Goal: Communication & Community: Answer question/provide support

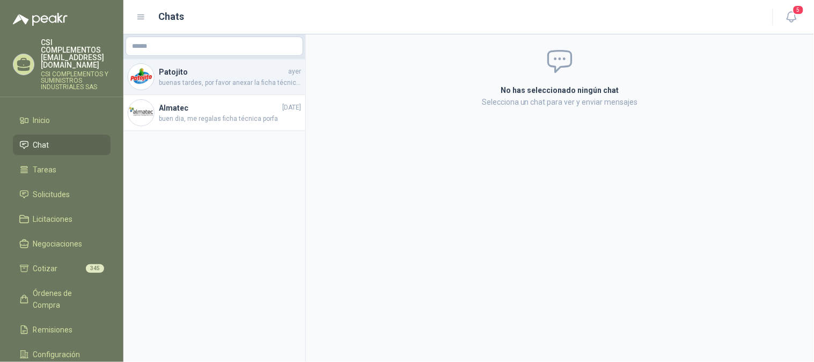
click at [222, 82] on span "buenas tardes, por favor anexar la ficha técnica de la estibadora que está coti…" at bounding box center [230, 83] width 142 height 10
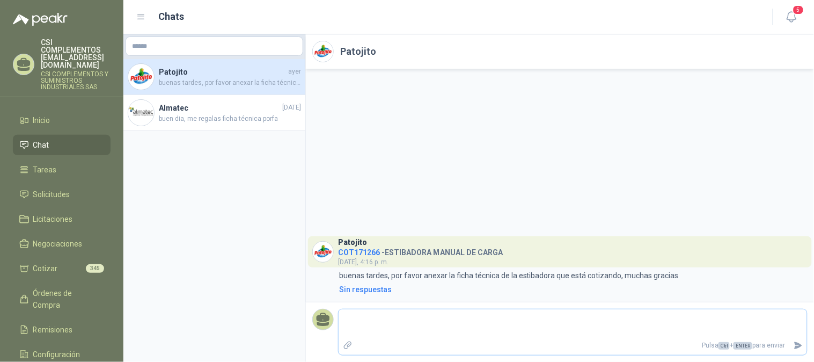
click at [349, 342] on icon "Adjuntar archivos" at bounding box center [348, 345] width 10 height 10
click at [0, 0] on input "file" at bounding box center [0, 0] width 0 height 0
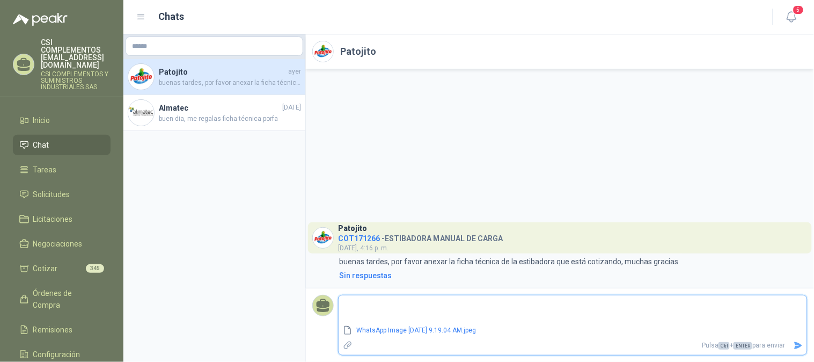
click at [799, 340] on button "Enviar" at bounding box center [798, 345] width 18 height 19
click at [797, 342] on icon "Enviar" at bounding box center [799, 345] width 8 height 7
click at [796, 349] on icon "Enviar" at bounding box center [799, 345] width 8 height 7
click at [800, 347] on icon "Enviar" at bounding box center [799, 345] width 8 height 7
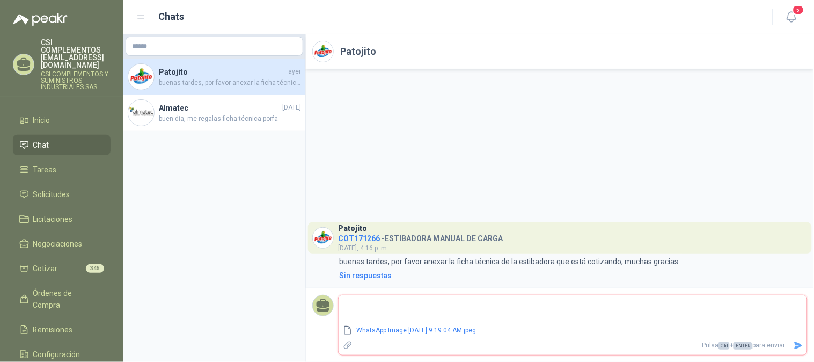
click at [801, 345] on icon "Enviar" at bounding box center [799, 345] width 8 height 7
click at [742, 346] on span "ENTER" at bounding box center [743, 346] width 19 height 8
click at [210, 83] on span "buenas tardes, por favor anexar la ficha técnica de la estibadora que está coti…" at bounding box center [230, 83] width 142 height 10
click at [323, 310] on icon at bounding box center [323, 310] width 12 height 4
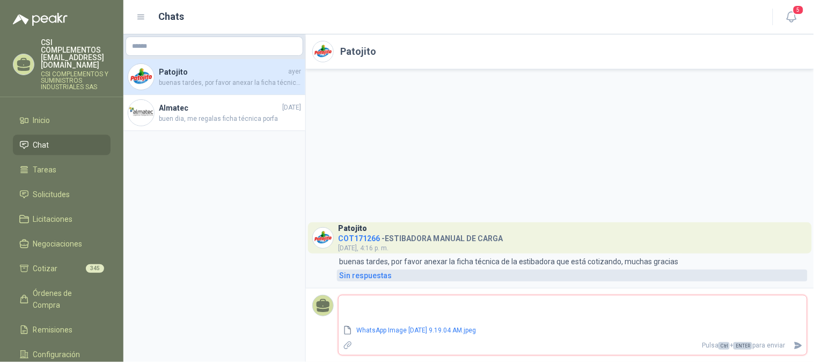
click at [380, 272] on div "Sin respuestas" at bounding box center [365, 275] width 53 height 12
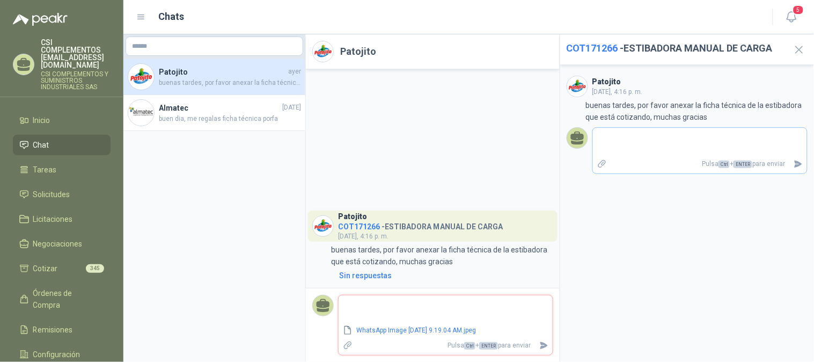
click at [602, 163] on icon "Adjuntar archivos" at bounding box center [602, 164] width 8 height 8
click at [0, 0] on input "file" at bounding box center [0, 0] width 0 height 0
click at [796, 175] on icon "Enviar" at bounding box center [799, 177] width 8 height 7
click at [800, 176] on icon "Enviar" at bounding box center [799, 177] width 8 height 7
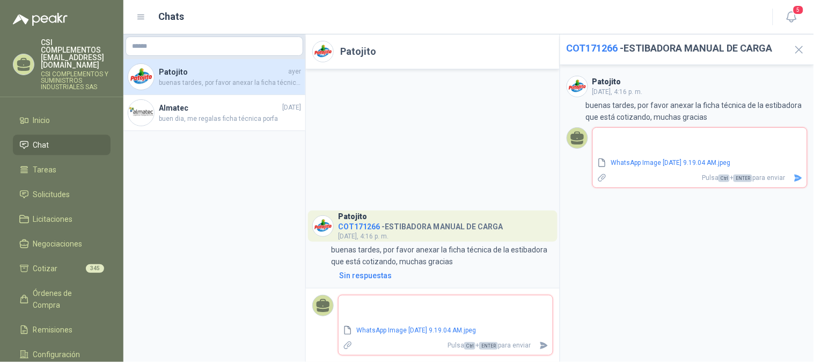
click at [800, 176] on icon "Enviar" at bounding box center [799, 177] width 8 height 7
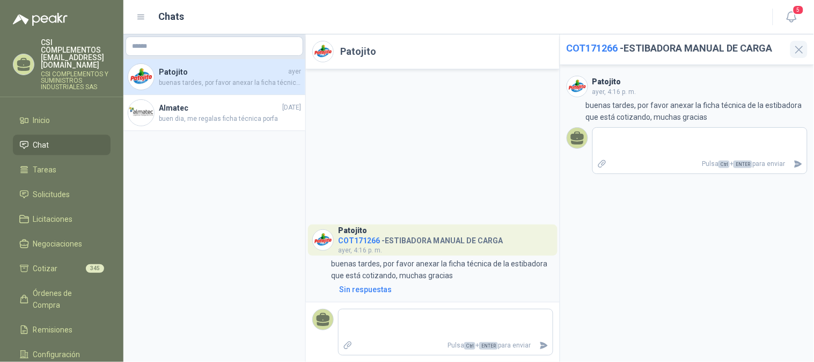
click at [799, 47] on icon "button" at bounding box center [799, 49] width 13 height 13
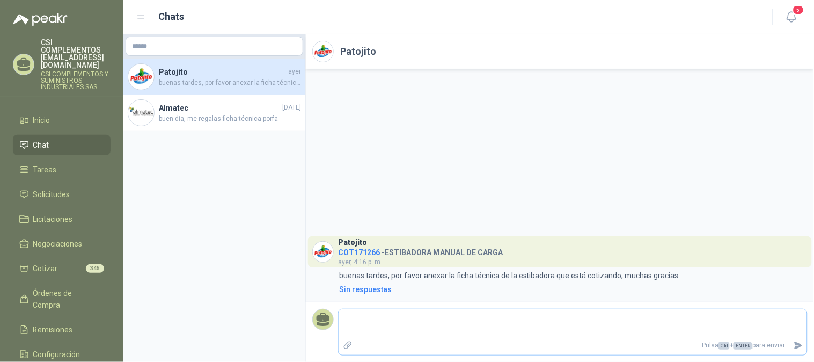
click at [348, 342] on icon "Adjuntar archivos" at bounding box center [348, 345] width 8 height 8
click at [0, 0] on input "file" at bounding box center [0, 0] width 0 height 0
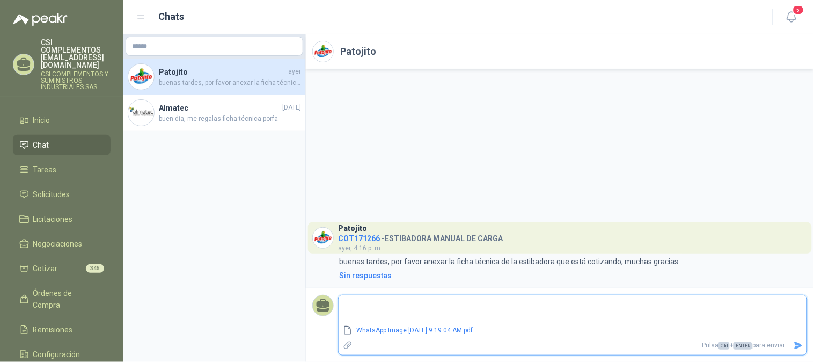
click at [799, 345] on icon "Enviar" at bounding box center [799, 345] width 8 height 7
click at [799, 342] on icon "Enviar" at bounding box center [798, 345] width 9 height 9
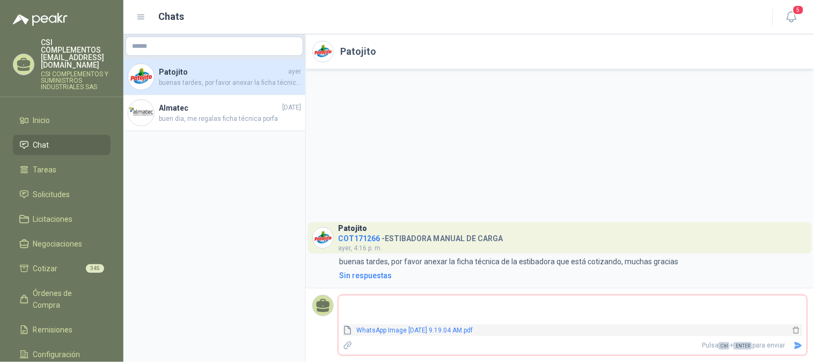
click at [458, 330] on link "WhatsApp Image [DATE] 9.19.04 AM.pdf" at bounding box center [572, 330] width 438 height 10
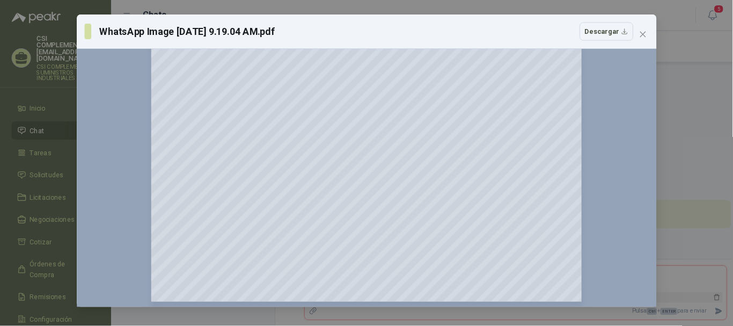
scroll to position [408, 0]
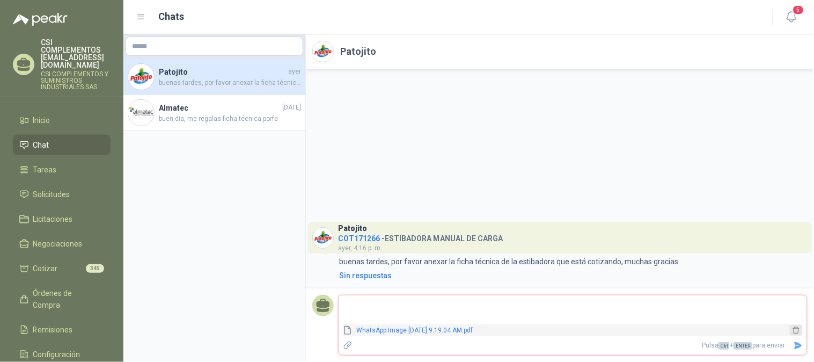
click at [799, 333] on icon "delete" at bounding box center [797, 330] width 8 height 8
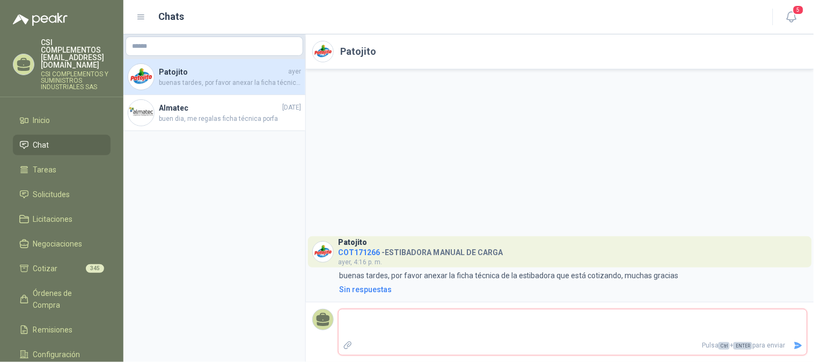
click at [348, 339] on label "Adjuntar archivos" at bounding box center [348, 345] width 18 height 19
click at [0, 0] on input "file" at bounding box center [0, 0] width 0 height 0
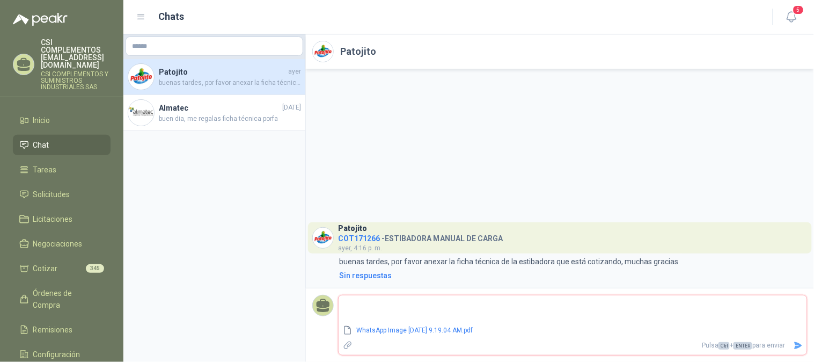
click at [722, 345] on span "Ctrl" at bounding box center [724, 346] width 11 height 8
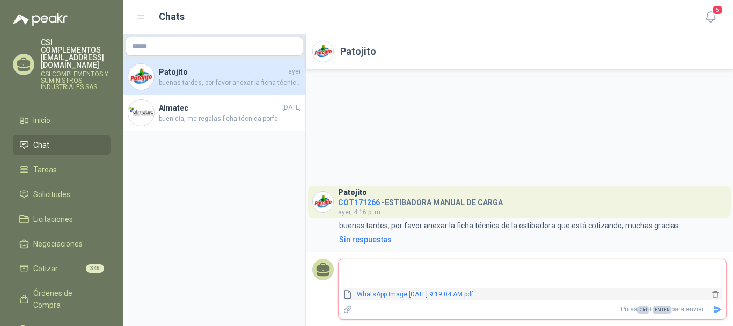
click at [551, 299] on div "WhatsApp Image [DATE] 9.19.04 AM.pdf" at bounding box center [532, 294] width 379 height 12
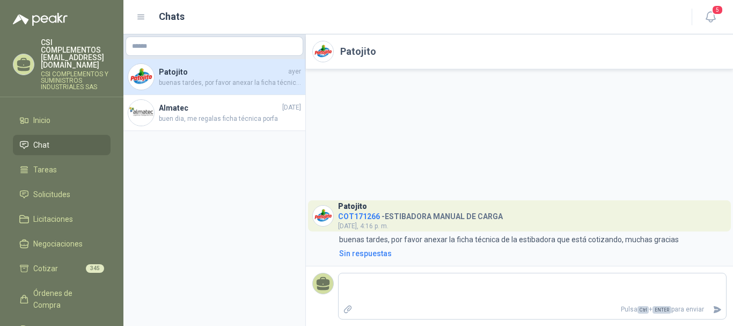
click at [43, 139] on span "Chat" at bounding box center [41, 145] width 16 height 12
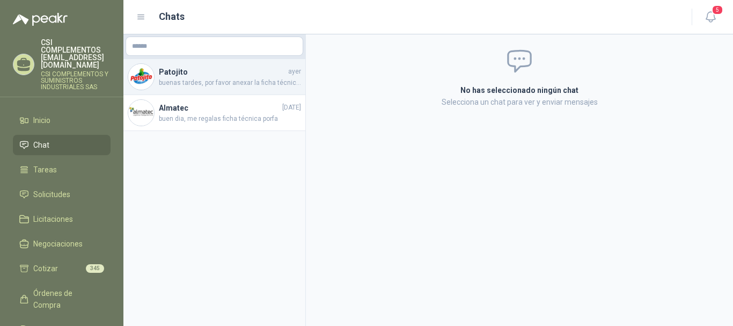
click at [227, 81] on span "buenas tardes, por favor anexar la ficha técnica de la estibadora que está coti…" at bounding box center [230, 83] width 142 height 10
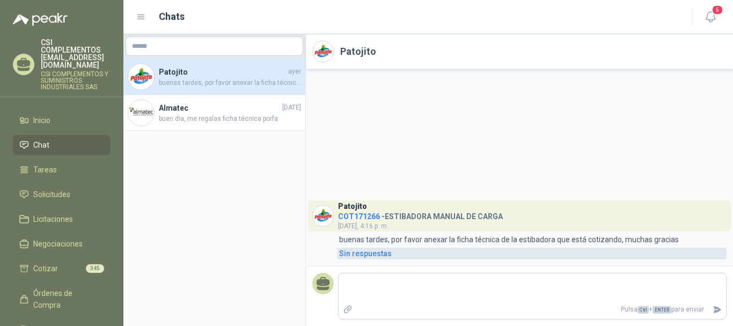
click at [384, 249] on div "Sin respuestas" at bounding box center [365, 253] width 53 height 12
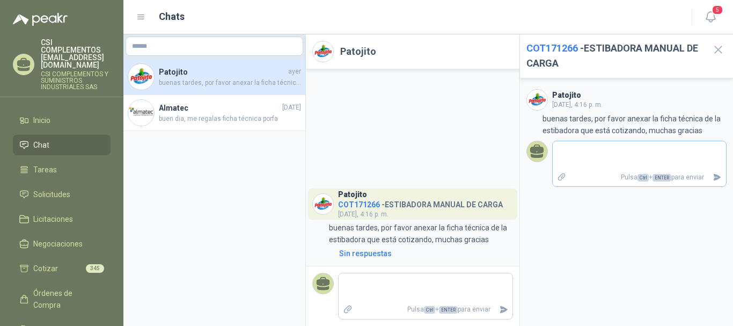
click at [561, 174] on icon "Adjuntar archivos" at bounding box center [562, 177] width 8 height 8
click at [0, 0] on input "file" at bounding box center [0, 0] width 0 height 0
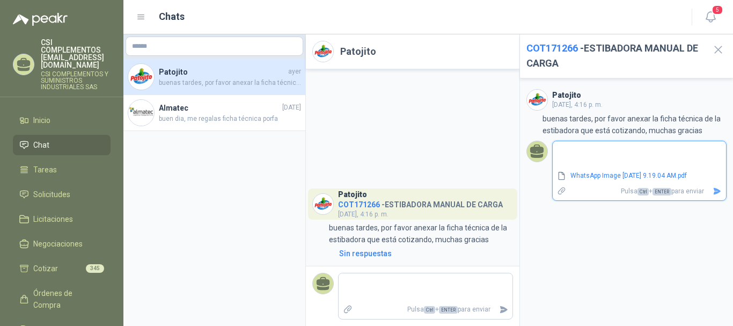
click at [714, 188] on icon "Enviar" at bounding box center [717, 191] width 9 height 9
click at [720, 193] on icon "Enviar" at bounding box center [717, 191] width 9 height 9
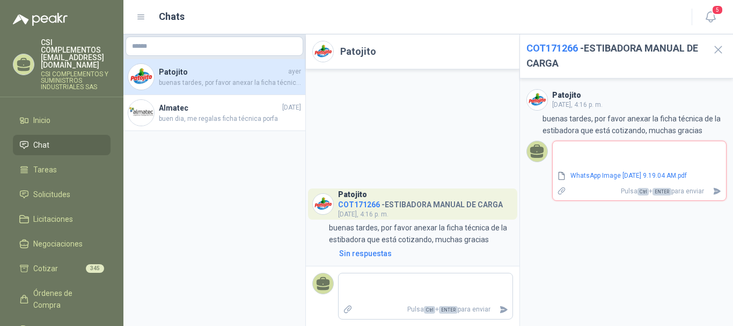
click at [716, 48] on icon "button" at bounding box center [718, 49] width 13 height 13
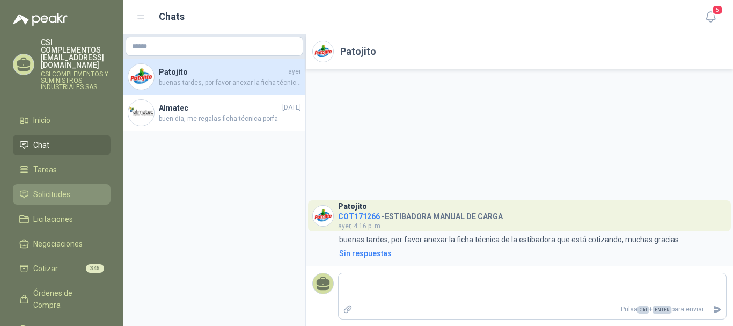
click at [68, 188] on span "Solicitudes" at bounding box center [51, 194] width 37 height 12
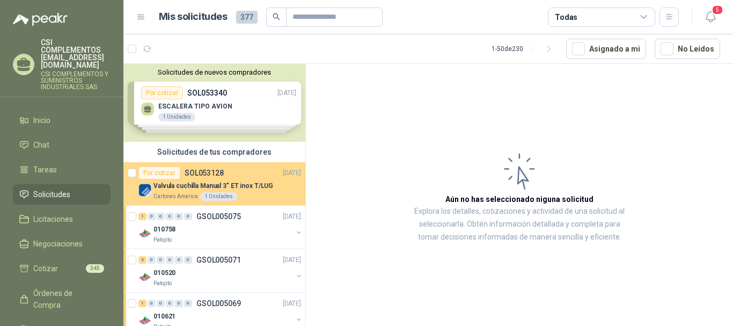
click at [188, 191] on div "Valvula cuchilla Manual 3" ET inox T/LUG" at bounding box center [227, 185] width 148 height 13
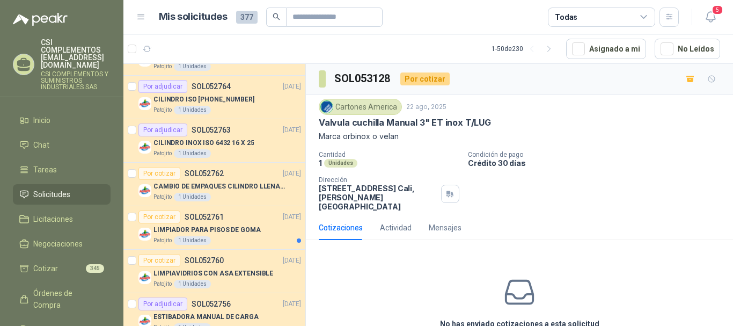
scroll to position [1234, 0]
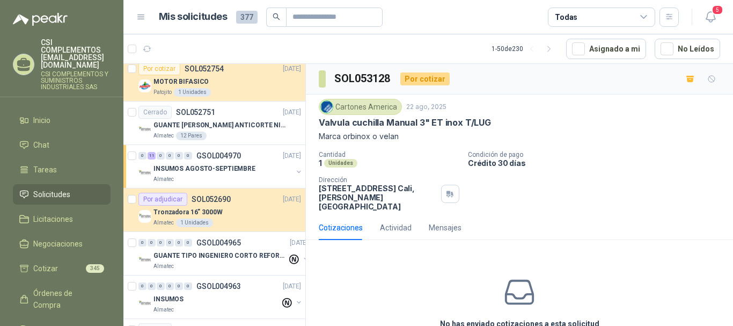
click at [48, 184] on link "Solicitudes" at bounding box center [62, 194] width 98 height 20
